Goal: Information Seeking & Learning: Learn about a topic

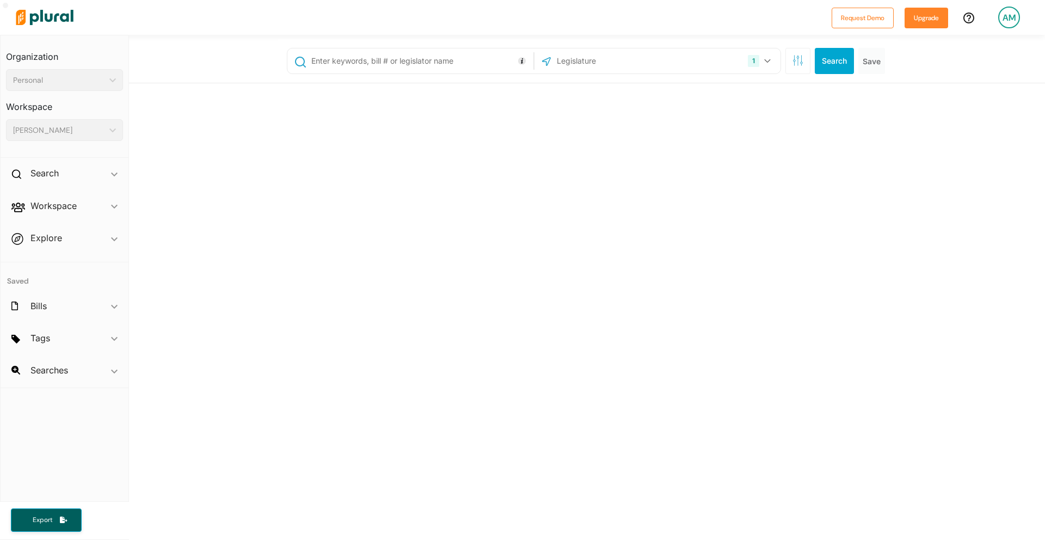
click at [355, 62] on input "text" at bounding box center [420, 61] width 220 height 21
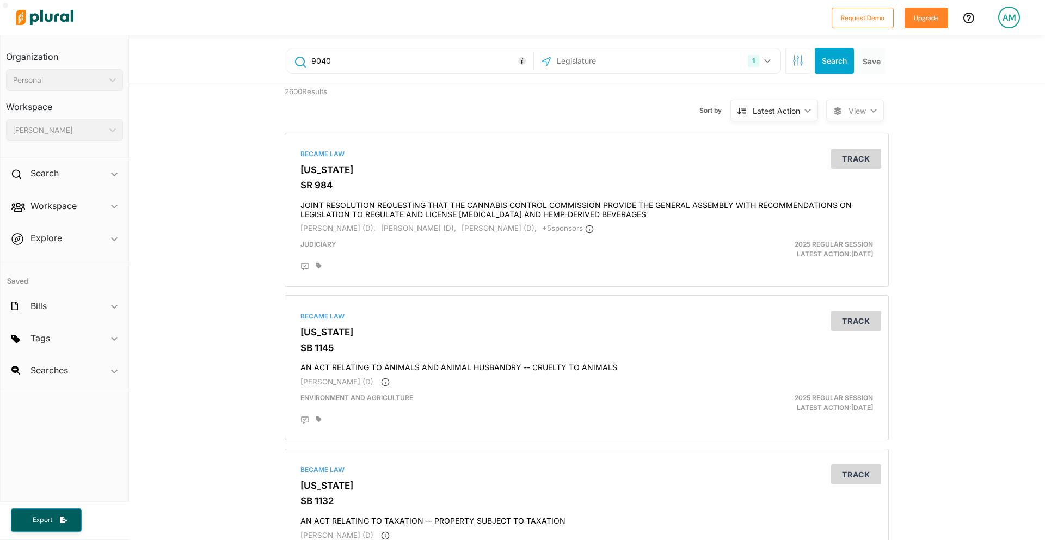
type input "9040"
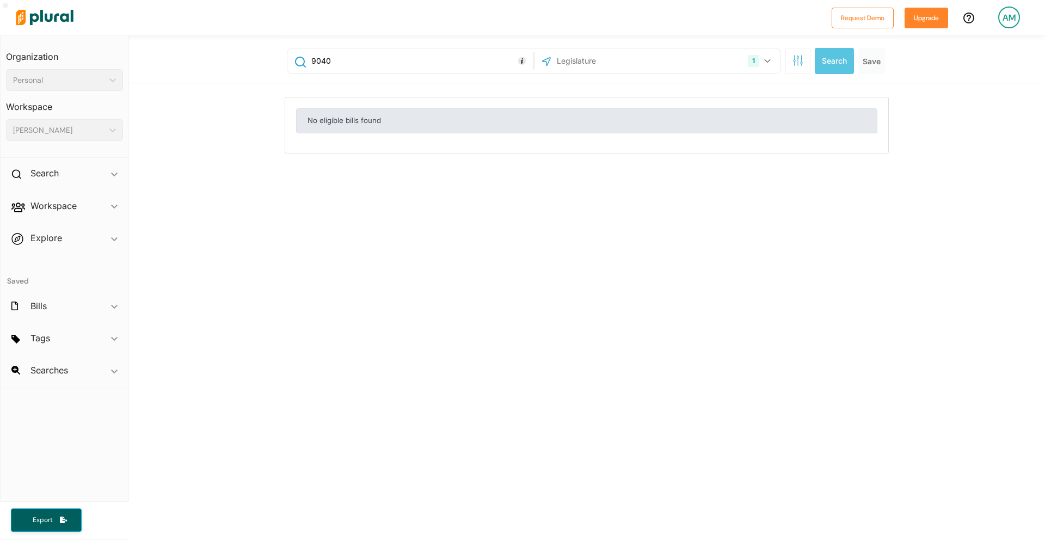
click at [371, 64] on input "9040" at bounding box center [420, 61] width 220 height 21
type input "940"
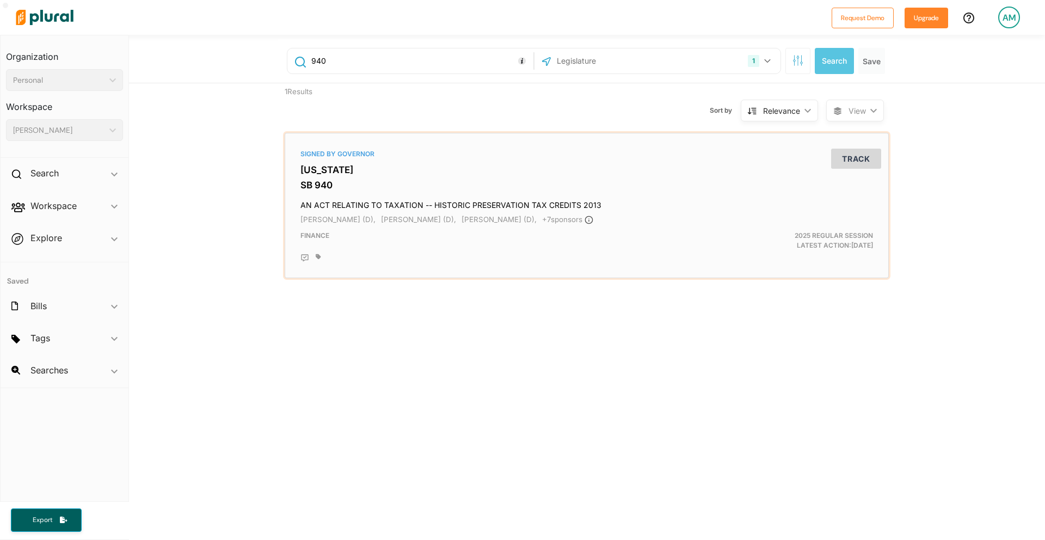
click at [347, 169] on h3 "[US_STATE]" at bounding box center [586, 169] width 572 height 11
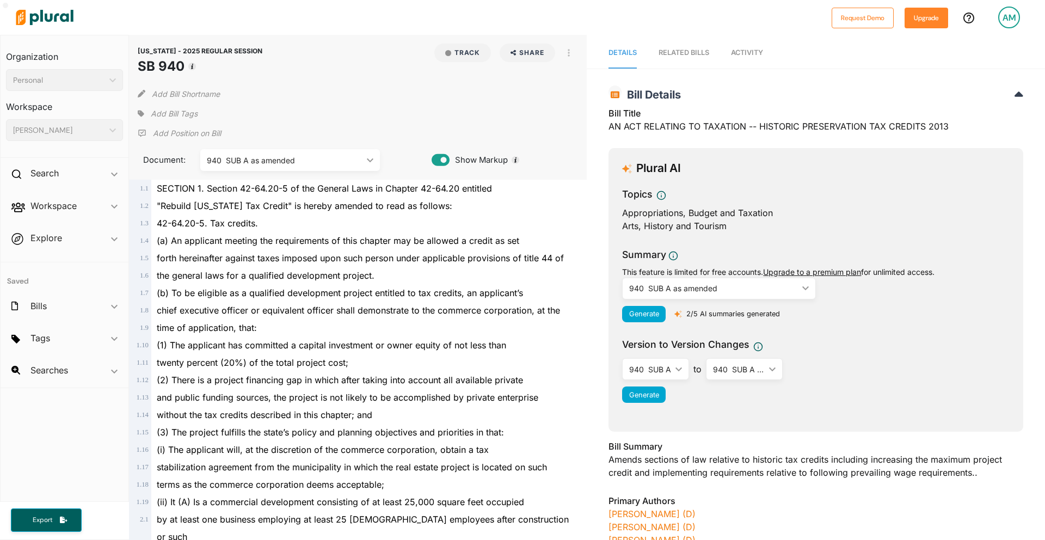
scroll to position [42, 0]
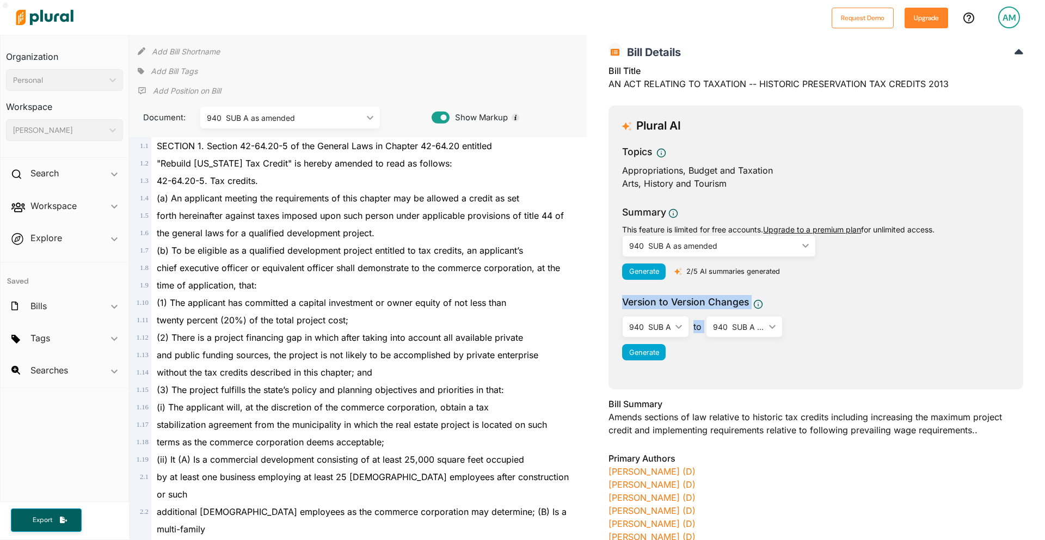
drag, startPoint x: 619, startPoint y: 297, endPoint x: 790, endPoint y: 339, distance: 176.9
click at [790, 339] on div "Plural AI Topics Appropriations, Budget and Taxation Arts, History and Tourism …" at bounding box center [815, 247] width 415 height 283
click at [775, 360] on div "Generate" at bounding box center [815, 353] width 387 height 16
click at [660, 332] on div "940 SUB A" at bounding box center [650, 328] width 42 height 11
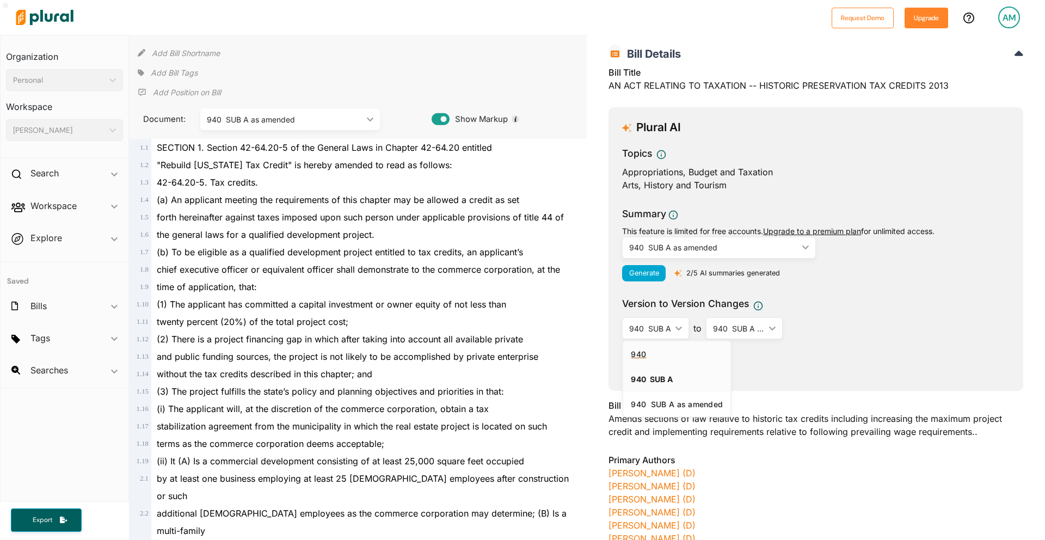
click at [660, 355] on div "940" at bounding box center [677, 353] width 92 height 9
click at [733, 326] on div "940 SUB A as amended" at bounding box center [726, 328] width 52 height 11
click at [885, 332] on div "940 ic_keyboard_arrow_down 940 940 SUB A 940 SUB A as amended to 940 SUB A as a…" at bounding box center [815, 328] width 387 height 22
click at [656, 331] on div "940" at bounding box center [643, 328] width 29 height 11
click at [817, 324] on div "940 ic_keyboard_arrow_down 940 940 SUB A 940 SUB A as amended to 940 SUB A as a…" at bounding box center [815, 328] width 387 height 22
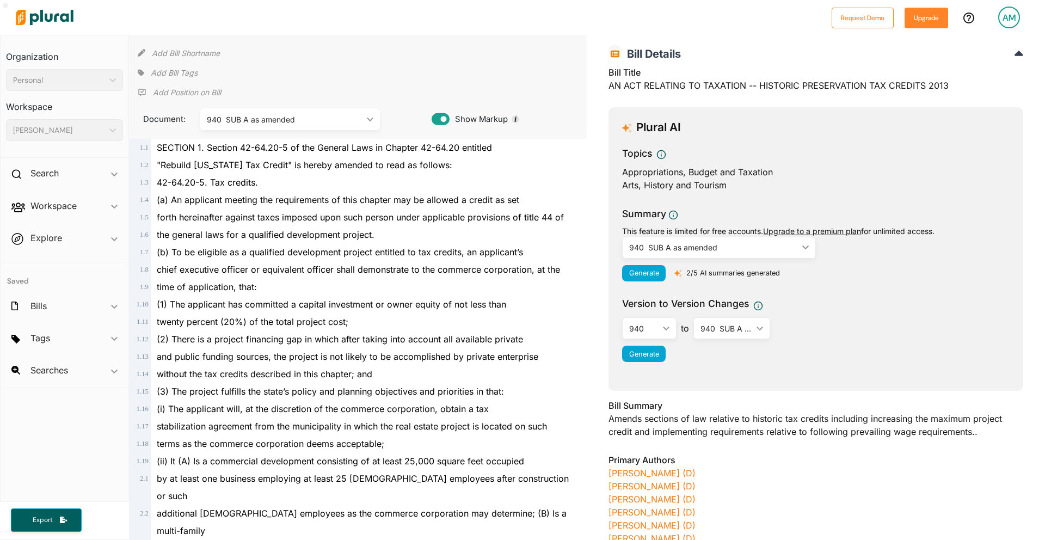
click at [733, 325] on div "940 SUB A as amended" at bounding box center [726, 328] width 52 height 11
